Goal: Find specific page/section: Find specific page/section

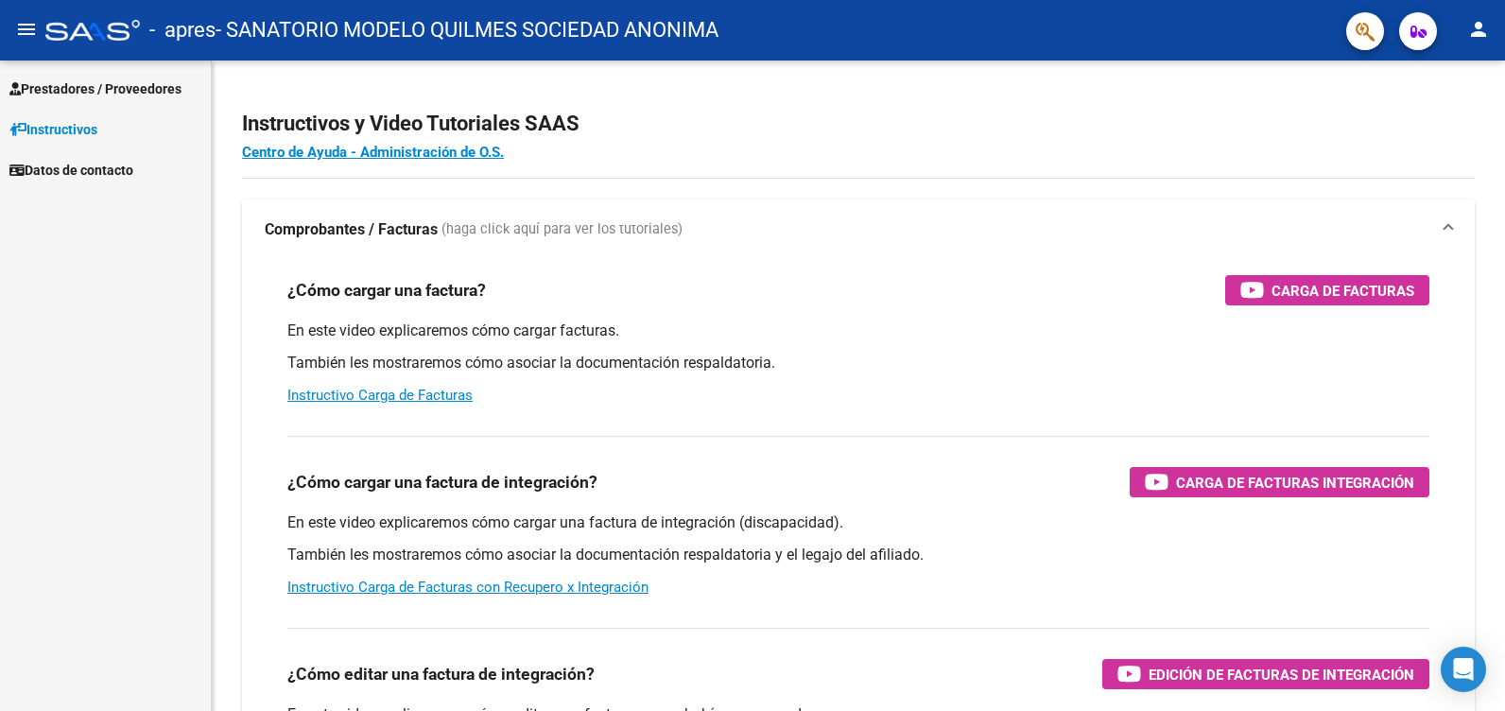
click at [109, 84] on span "Prestadores / Proveedores" at bounding box center [95, 88] width 172 height 21
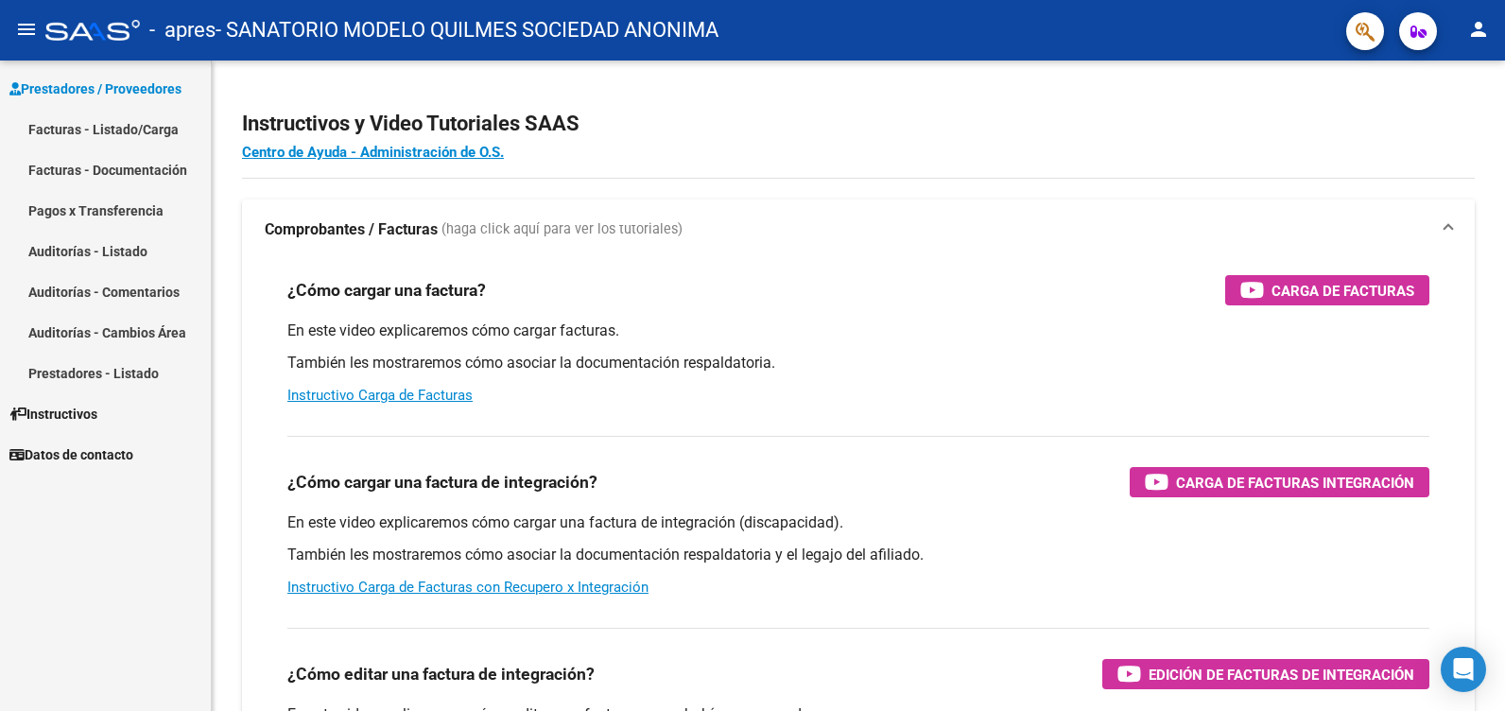
click at [126, 80] on span "Prestadores / Proveedores" at bounding box center [95, 88] width 172 height 21
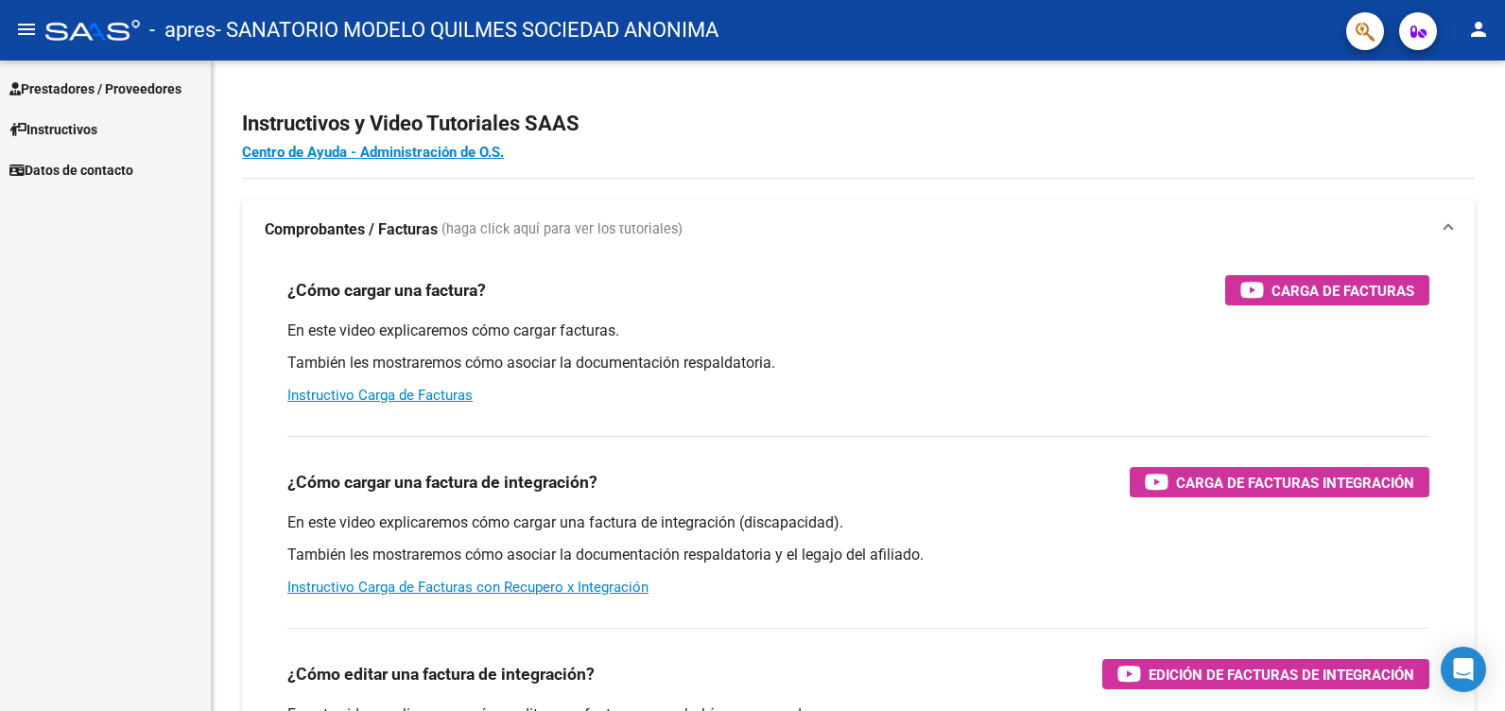
click at [136, 94] on span "Prestadores / Proveedores" at bounding box center [95, 88] width 172 height 21
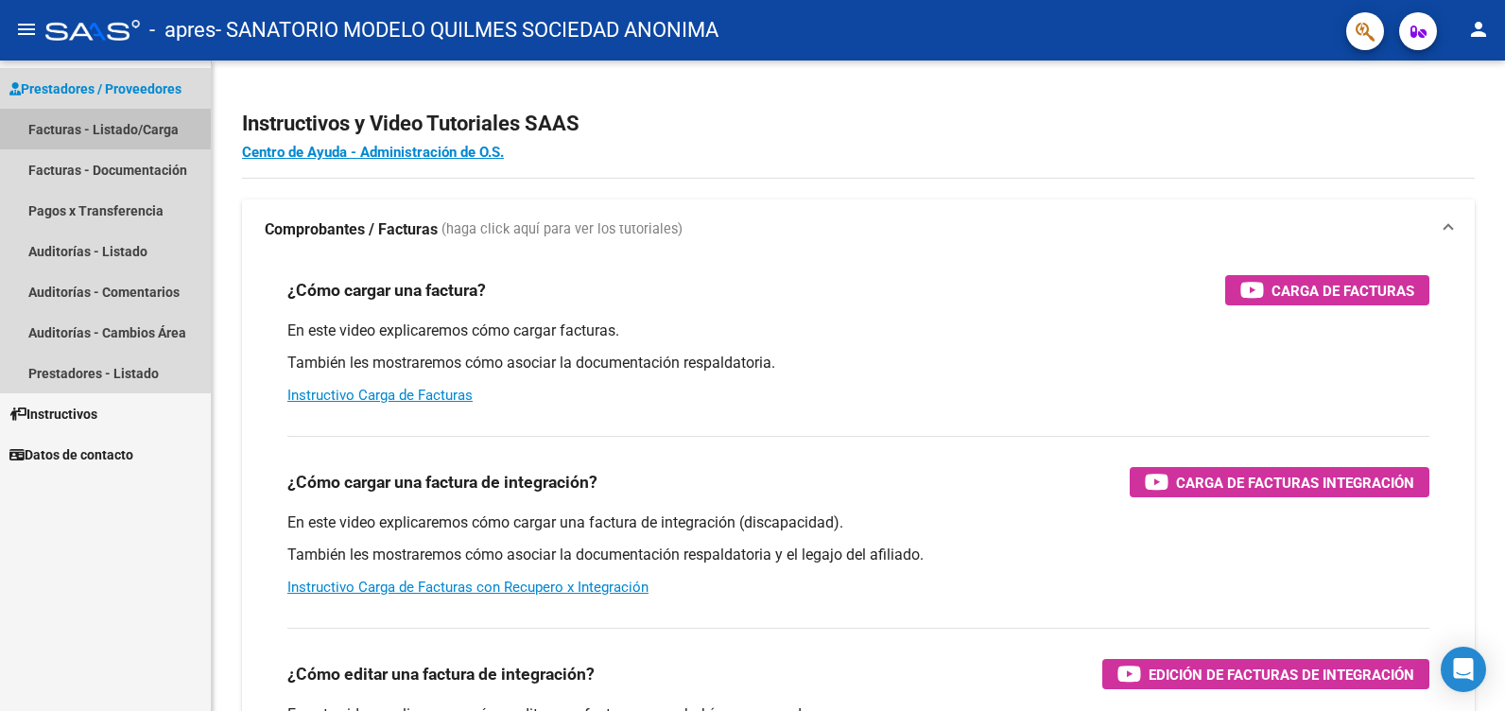
click at [125, 125] on link "Facturas - Listado/Carga" at bounding box center [105, 129] width 211 height 41
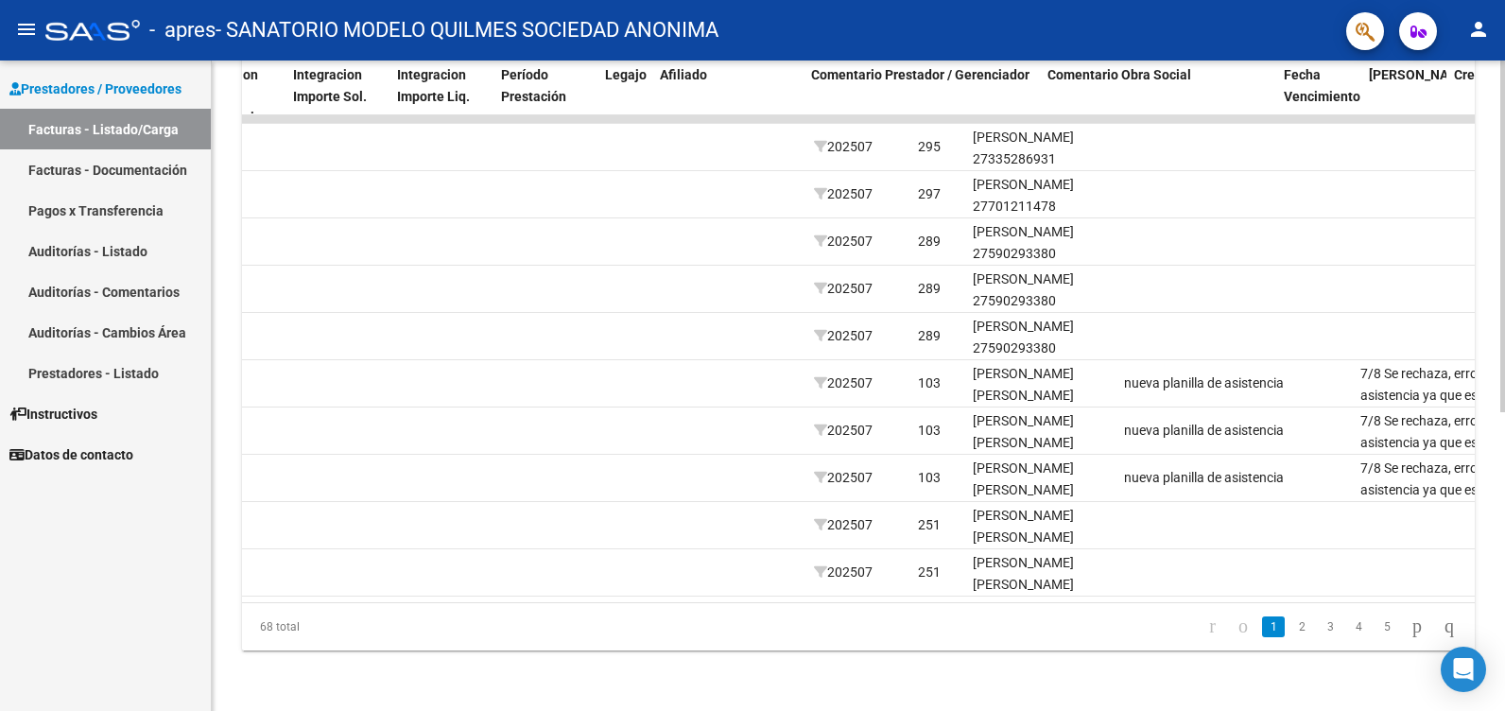
scroll to position [0, 2204]
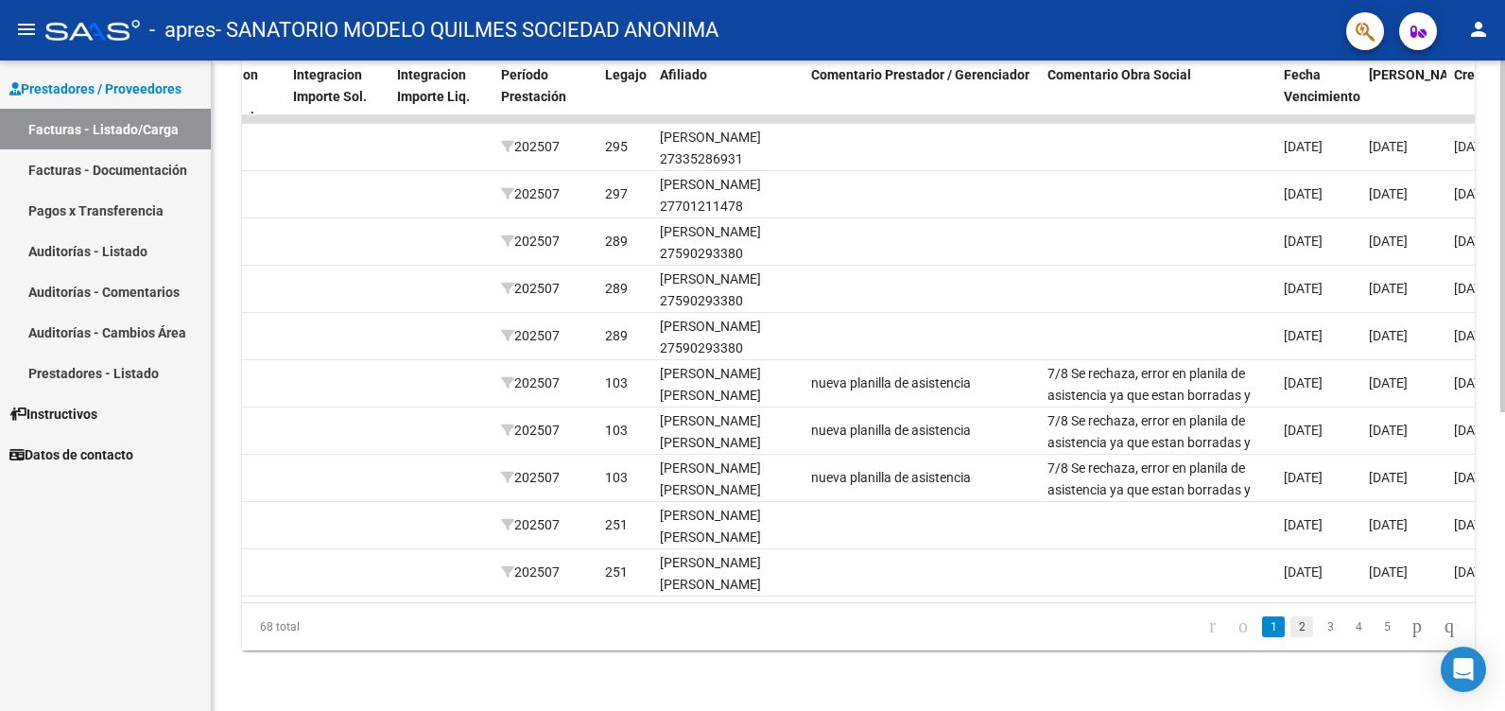
click at [1290, 630] on link "2" at bounding box center [1301, 626] width 23 height 21
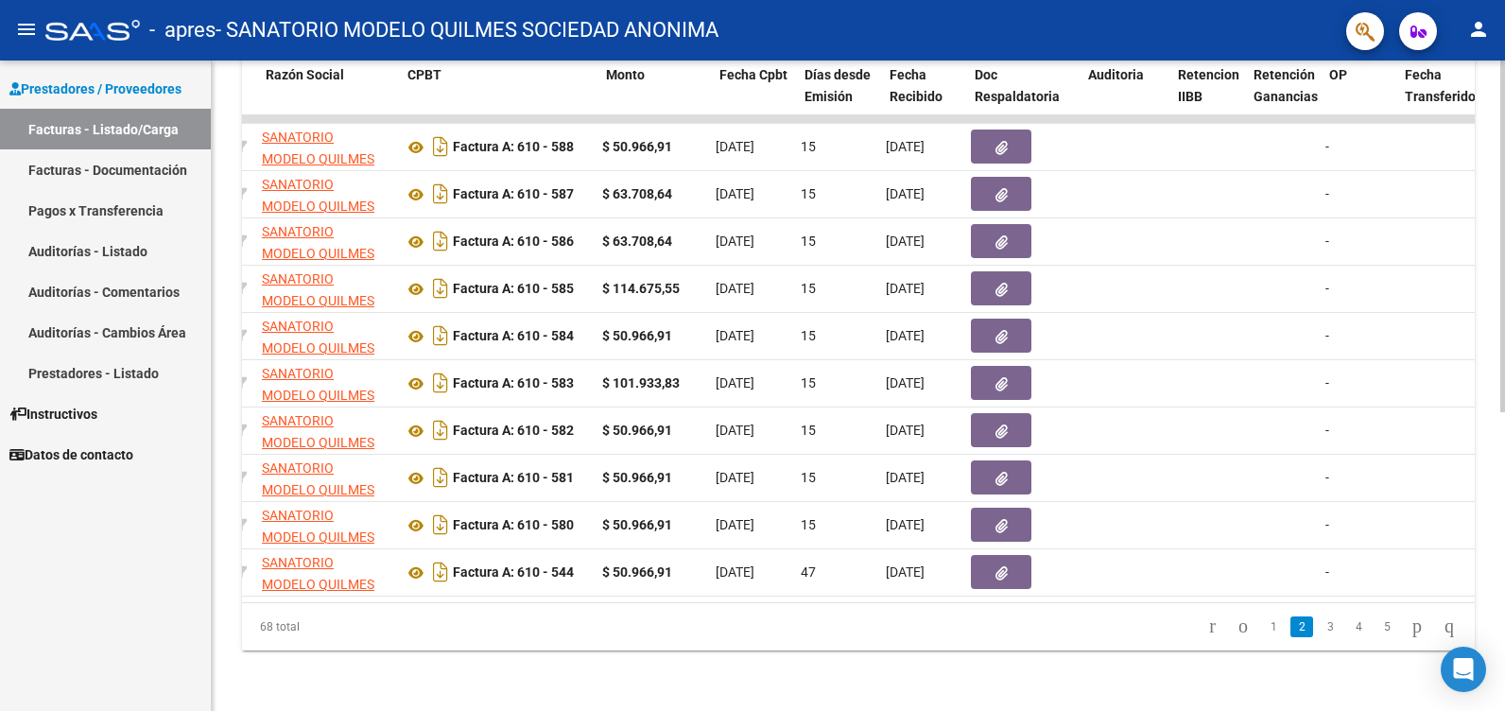
scroll to position [0, 0]
